Goal: Task Accomplishment & Management: Manage account settings

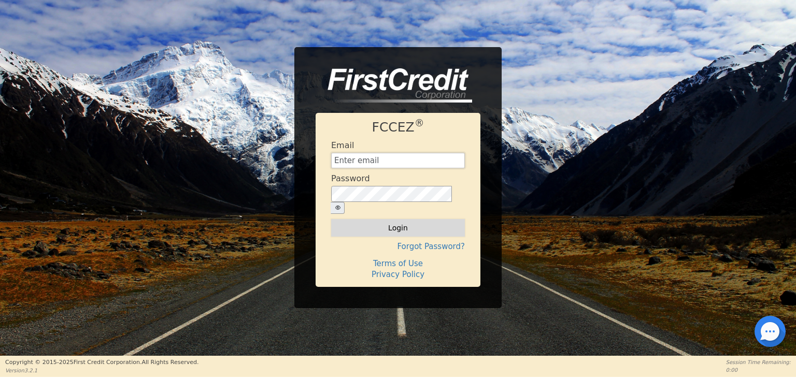
type input "bonairefinancing@gmail.com"
click at [400, 224] on button "Login" at bounding box center [398, 228] width 134 height 18
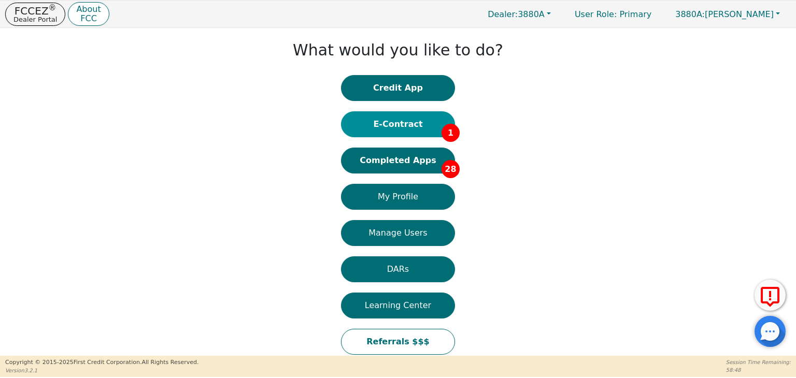
click at [419, 122] on button "E-Contract 1" at bounding box center [398, 124] width 114 height 26
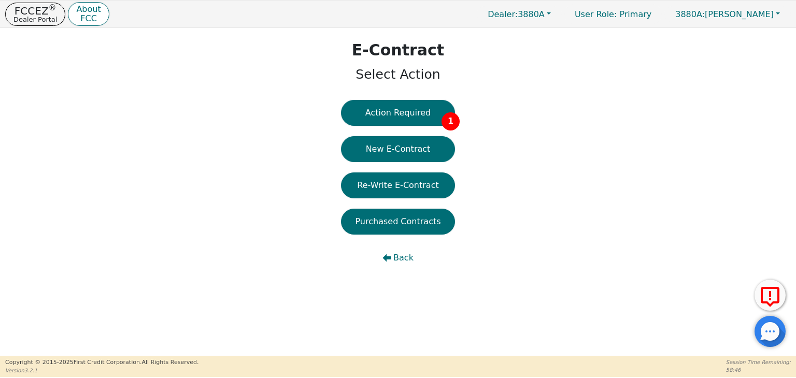
click at [415, 113] on button "Action Required 1" at bounding box center [398, 113] width 114 height 26
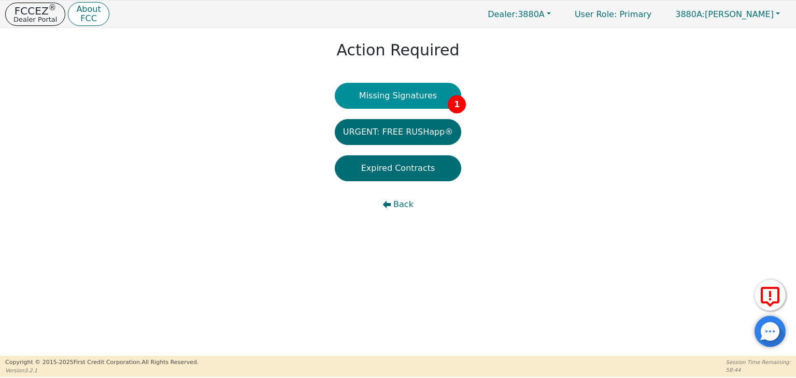
click at [401, 95] on button "Missing Signatures 1" at bounding box center [398, 96] width 127 height 26
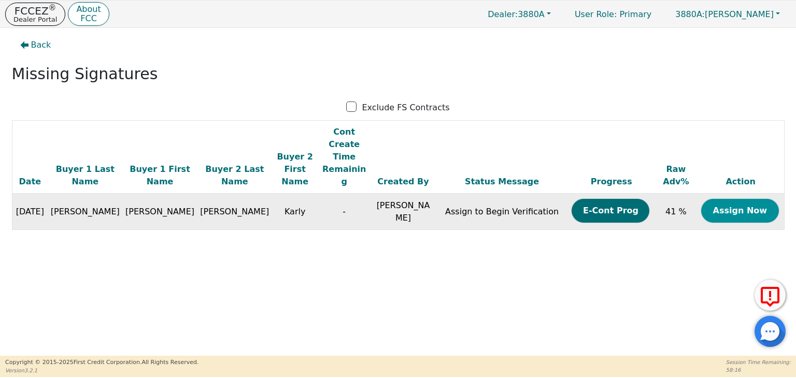
click at [730, 199] on button "Assign Now" at bounding box center [740, 211] width 78 height 24
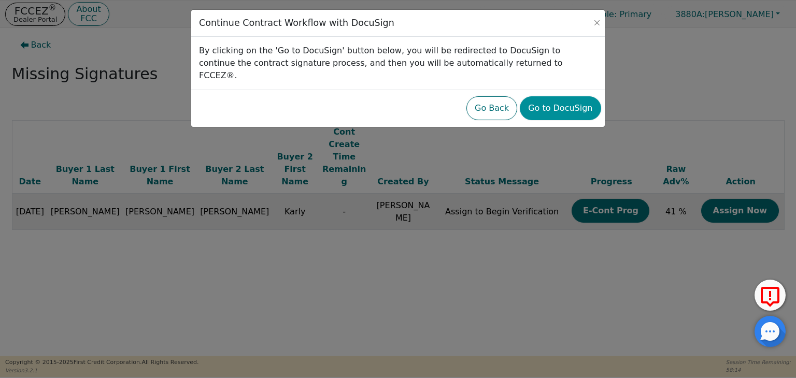
click at [550, 99] on button "Go to DocuSign" at bounding box center [560, 108] width 81 height 24
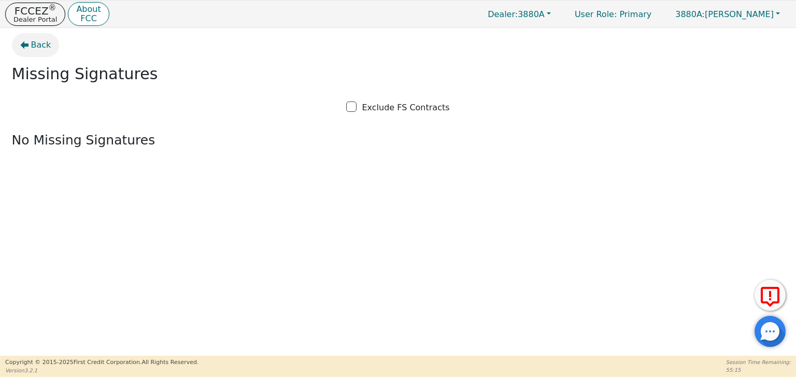
click at [30, 46] on button "Back" at bounding box center [36, 45] width 48 height 24
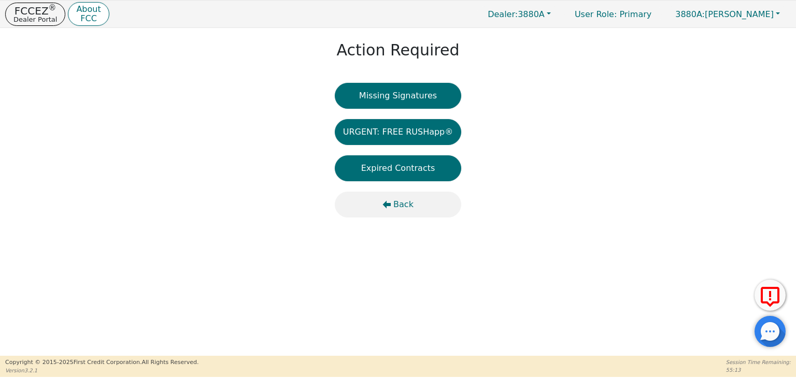
click at [394, 207] on span "Back" at bounding box center [403, 204] width 20 height 12
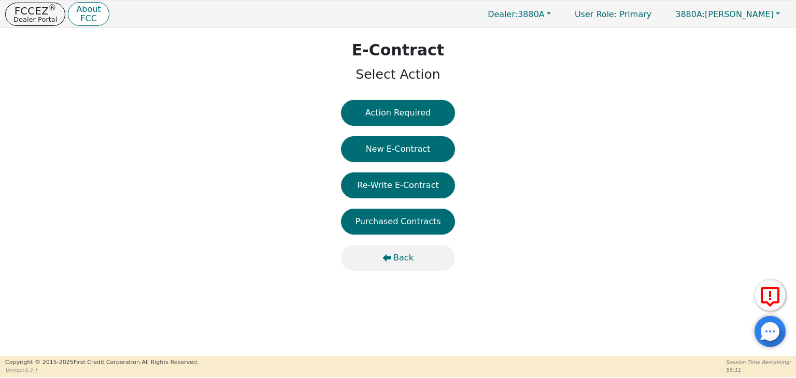
click at [401, 262] on span "Back" at bounding box center [403, 258] width 20 height 12
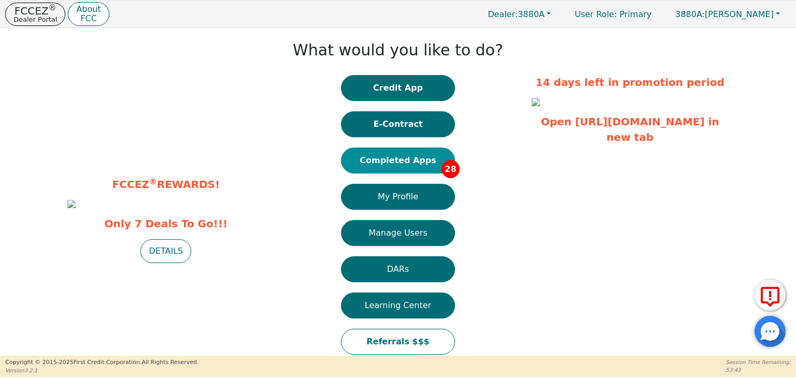
click at [411, 157] on button "Completed Apps 28" at bounding box center [398, 161] width 114 height 26
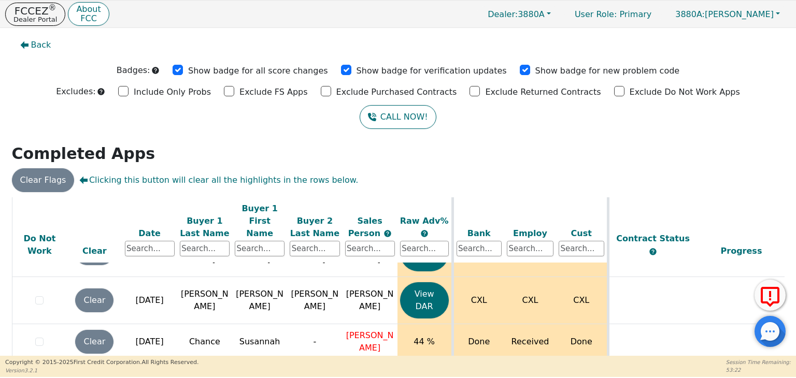
scroll to position [1144, 0]
